Goal: Task Accomplishment & Management: Manage account settings

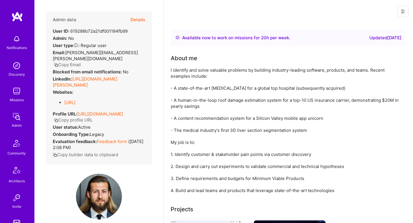
scroll to position [143, 0]
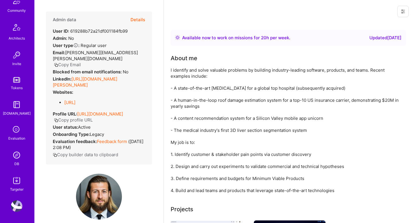
click at [15, 156] on img at bounding box center [16, 154] width 11 height 11
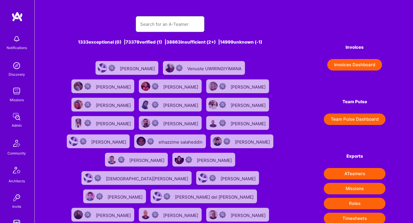
click at [146, 21] on input "text" at bounding box center [170, 24] width 60 height 15
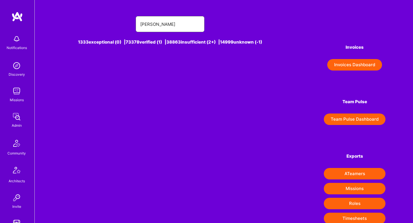
click at [164, 27] on input "[PERSON_NAME]" at bounding box center [170, 24] width 60 height 15
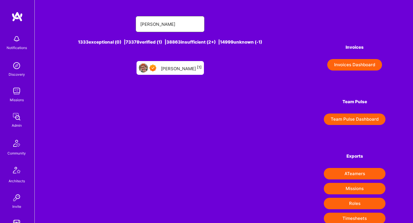
type input "[PERSON_NAME]"
click at [179, 68] on div "[PERSON_NAME] [1]" at bounding box center [181, 67] width 41 height 7
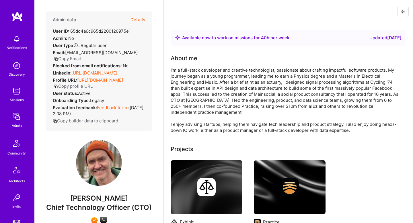
click at [91, 122] on button "Copy builder data to clipboard" at bounding box center [85, 121] width 65 height 6
click at [404, 11] on icon at bounding box center [402, 11] width 5 height 5
click at [293, 36] on div "Available now to work on missions for 40 h per week . Updated [DATE]" at bounding box center [288, 37] width 226 height 7
click at [72, 20] on h4 "Admin data" at bounding box center [64, 19] width 23 height 5
click at [140, 19] on button "Details" at bounding box center [137, 19] width 15 height 17
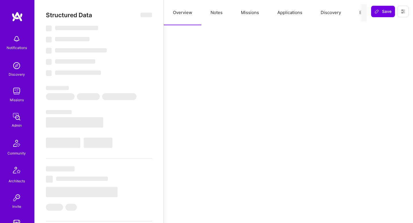
type textarea "x"
select select "Right Now"
select select "7"
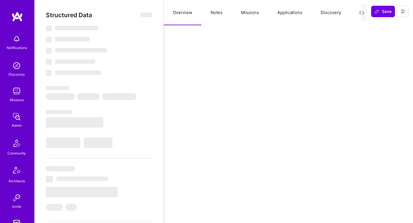
select select "7"
select select "CA"
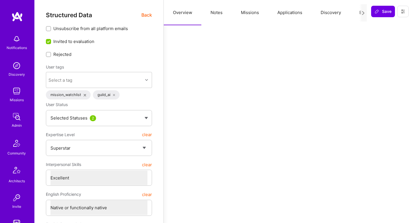
click at [146, 16] on span "Back" at bounding box center [146, 14] width 11 height 7
